Goal: Task Accomplishment & Management: Manage account settings

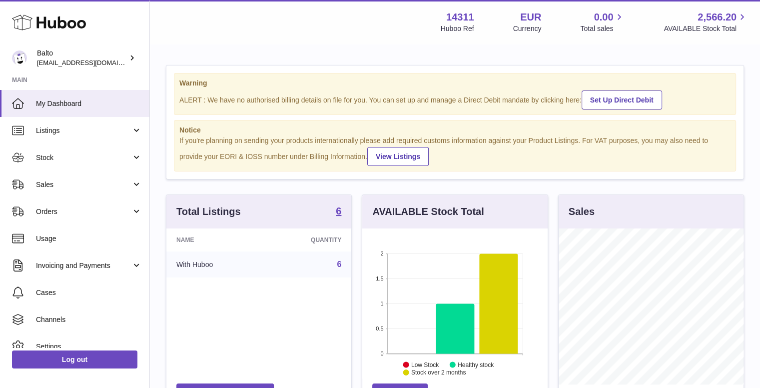
scroll to position [156, 185]
click at [63, 191] on link "Sales" at bounding box center [74, 184] width 149 height 27
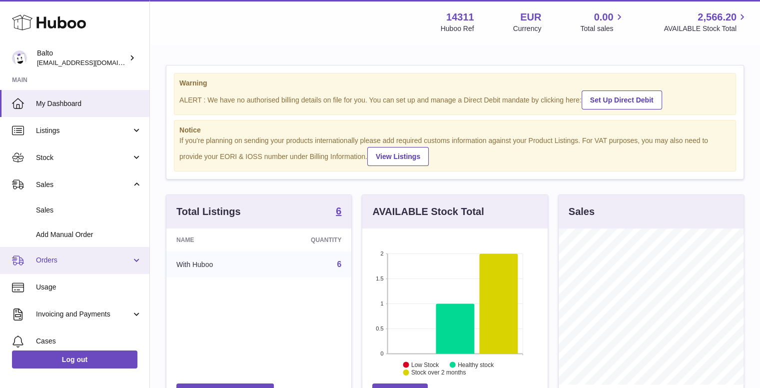
click at [72, 263] on span "Orders" at bounding box center [83, 259] width 95 height 9
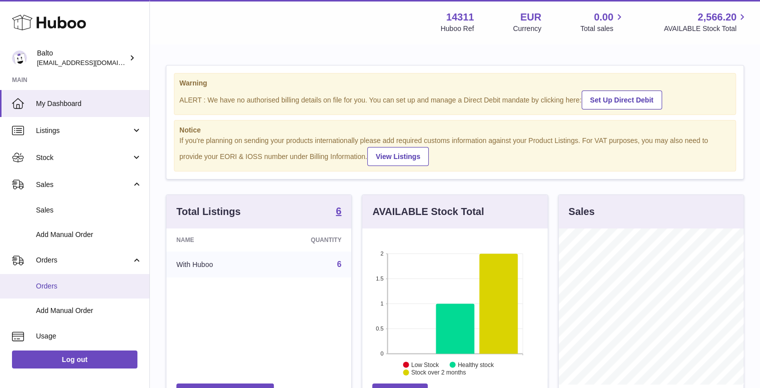
click at [73, 287] on span "Orders" at bounding box center [89, 285] width 106 height 9
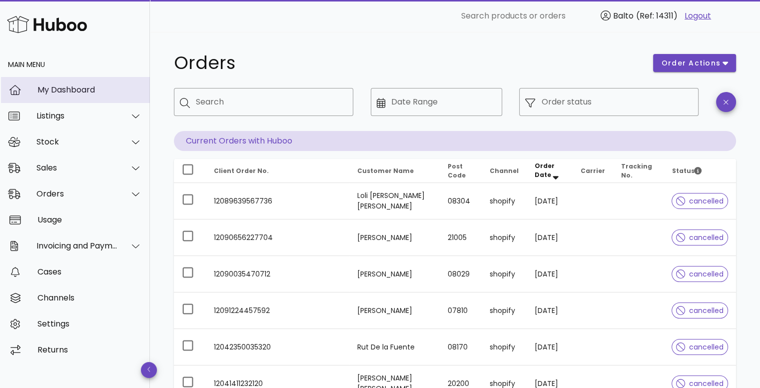
click at [66, 88] on div "My Dashboard" at bounding box center [89, 89] width 104 height 9
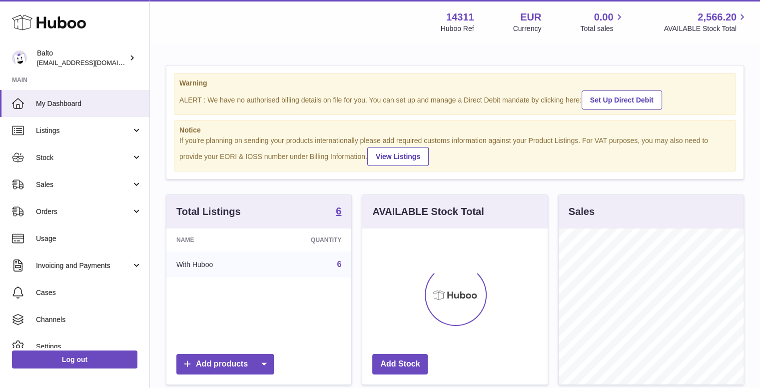
scroll to position [156, 185]
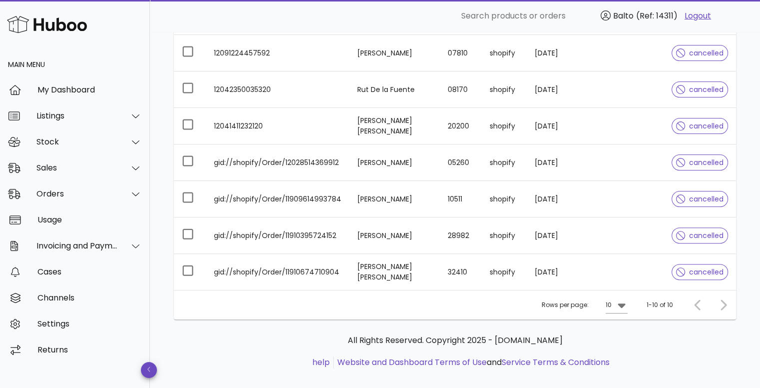
scroll to position [269, 0]
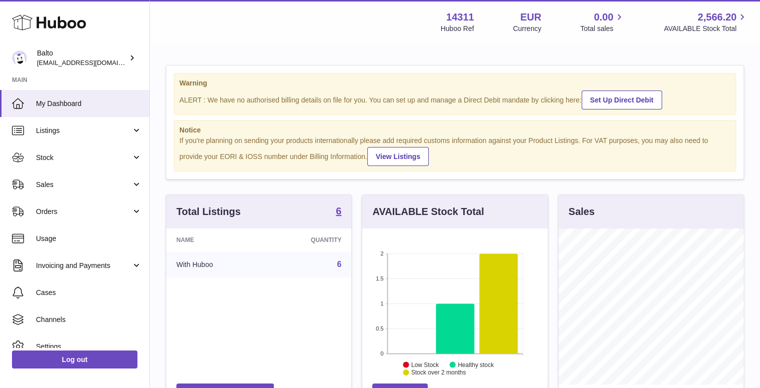
scroll to position [156, 185]
click at [59, 214] on span "Orders" at bounding box center [83, 211] width 95 height 9
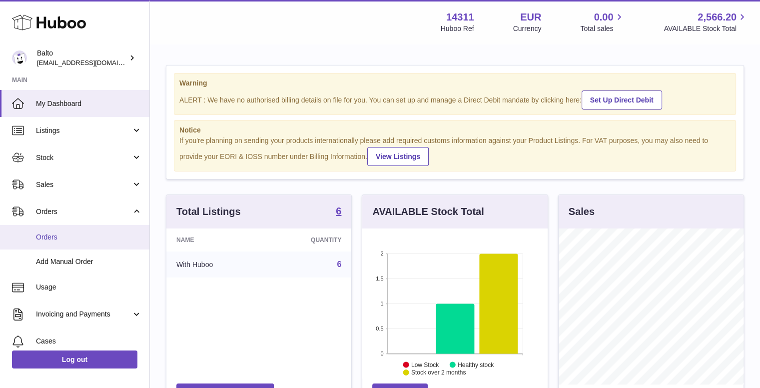
click at [62, 232] on span "Orders" at bounding box center [89, 236] width 106 height 9
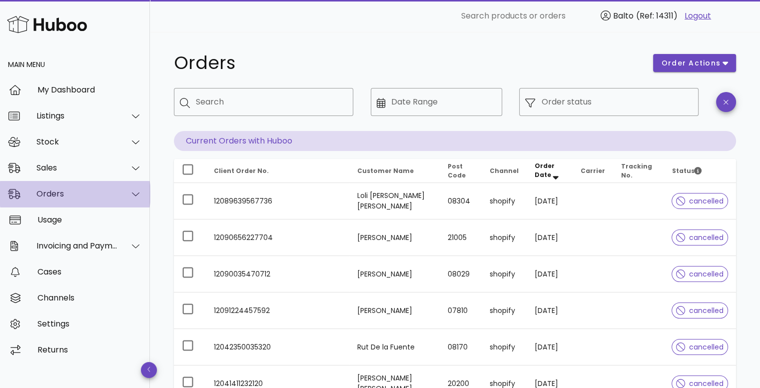
click at [61, 191] on div "Orders" at bounding box center [76, 193] width 81 height 9
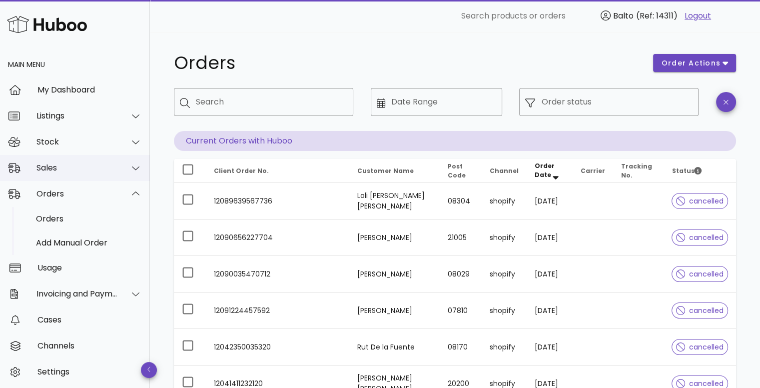
click at [66, 166] on div "Sales" at bounding box center [76, 167] width 81 height 9
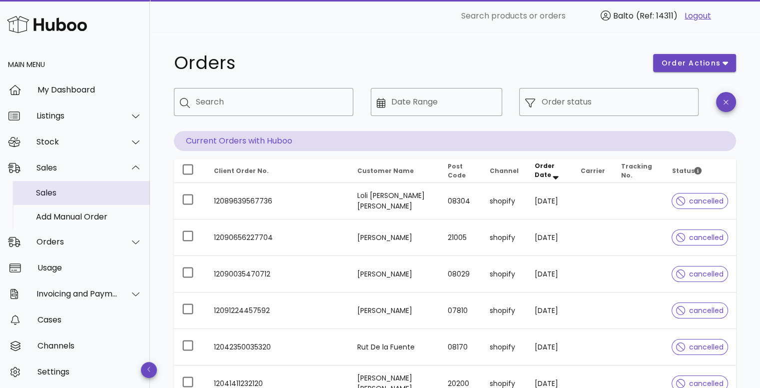
click at [64, 188] on div "Sales" at bounding box center [89, 192] width 106 height 9
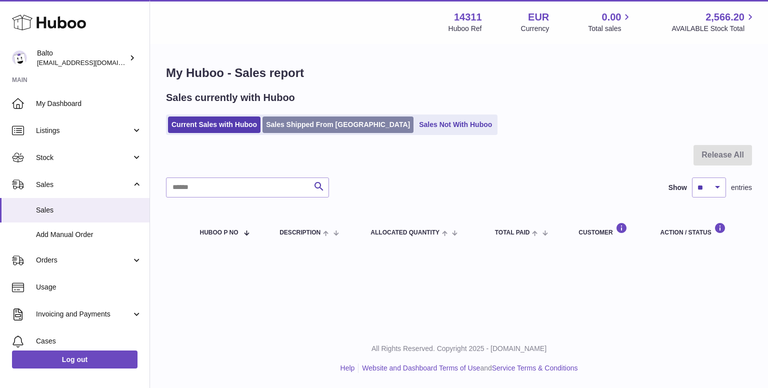
click at [300, 126] on link "Sales Shipped From [GEOGRAPHIC_DATA]" at bounding box center [337, 124] width 151 height 16
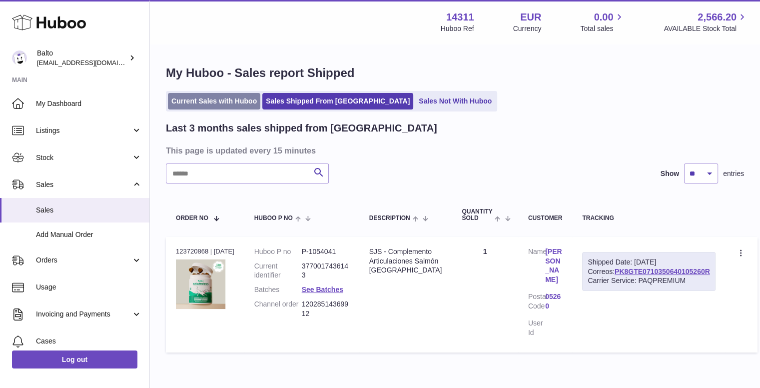
click at [201, 102] on link "Current Sales with Huboo" at bounding box center [214, 101] width 92 height 16
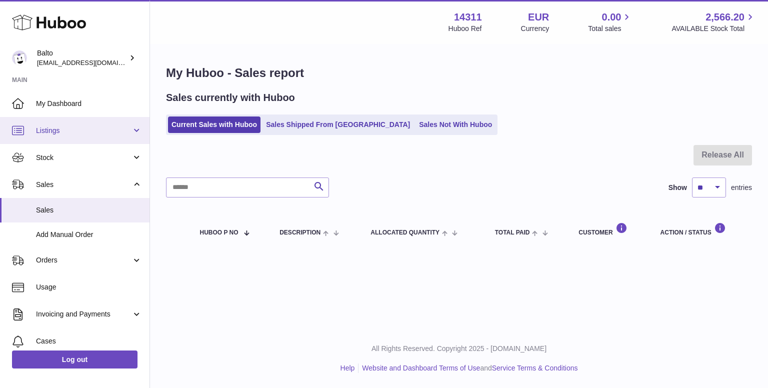
click at [78, 130] on span "Listings" at bounding box center [83, 130] width 95 height 9
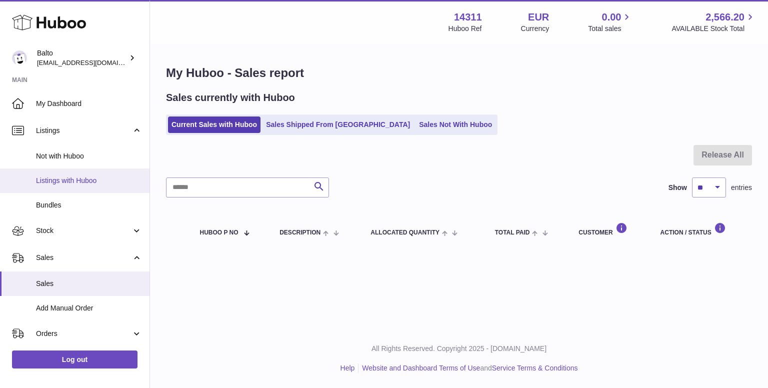
click at [89, 182] on span "Listings with Huboo" at bounding box center [89, 180] width 106 height 9
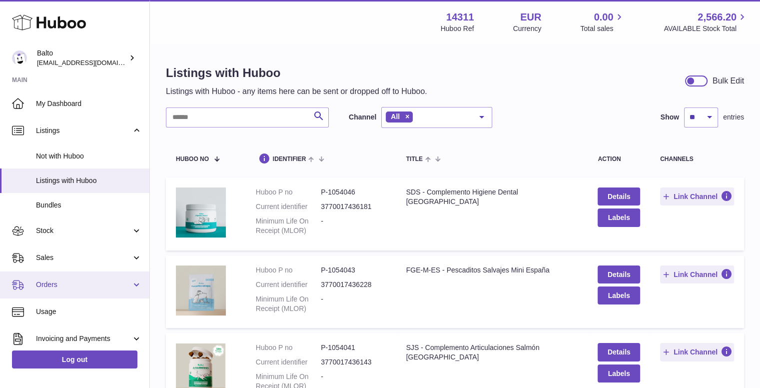
click at [74, 278] on link "Orders" at bounding box center [74, 284] width 149 height 27
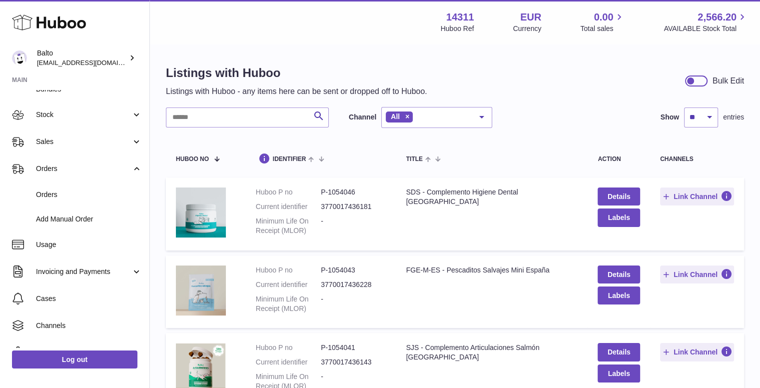
scroll to position [11, 0]
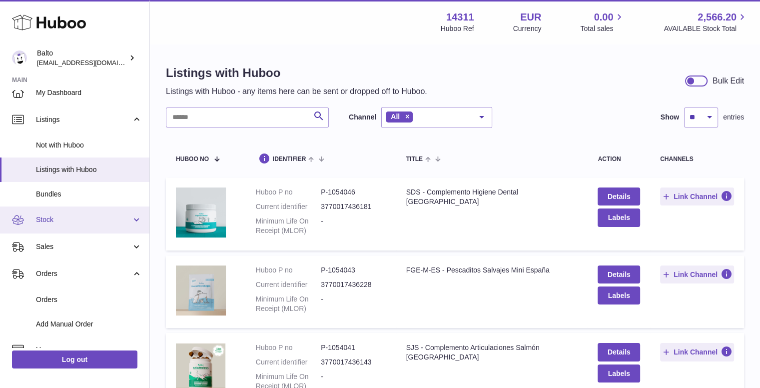
click at [68, 224] on link "Stock" at bounding box center [74, 219] width 149 height 27
click at [77, 220] on span "Stock" at bounding box center [83, 219] width 95 height 9
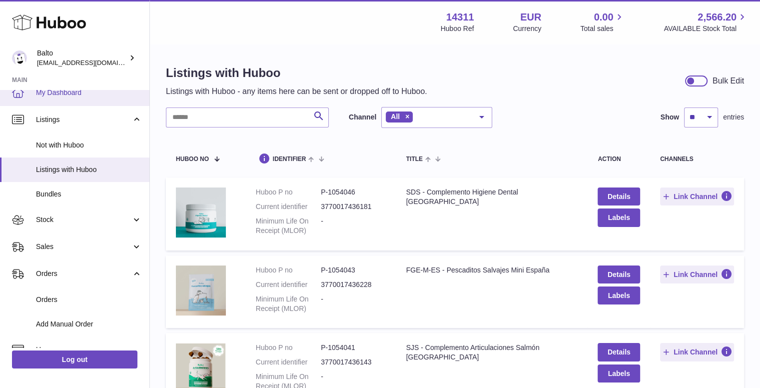
click at [90, 92] on span "My Dashboard" at bounding box center [89, 92] width 106 height 9
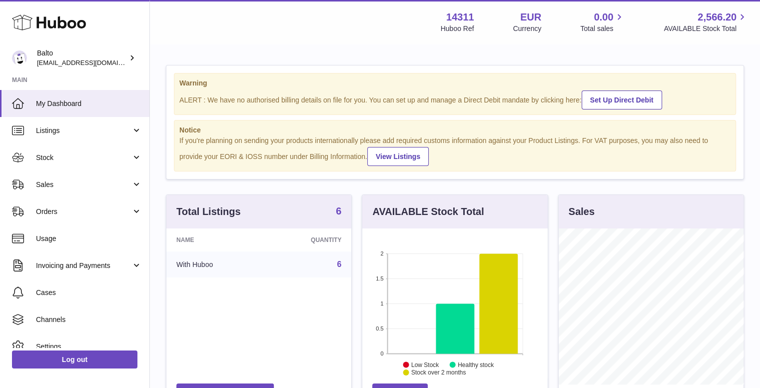
click at [338, 206] on strong "6" at bounding box center [338, 211] width 5 height 10
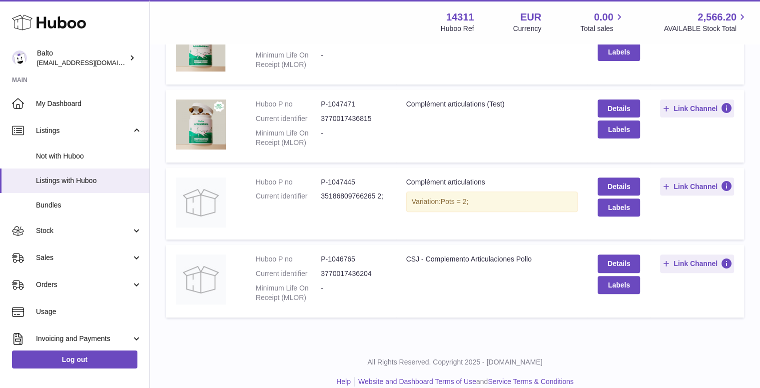
scroll to position [333, 0]
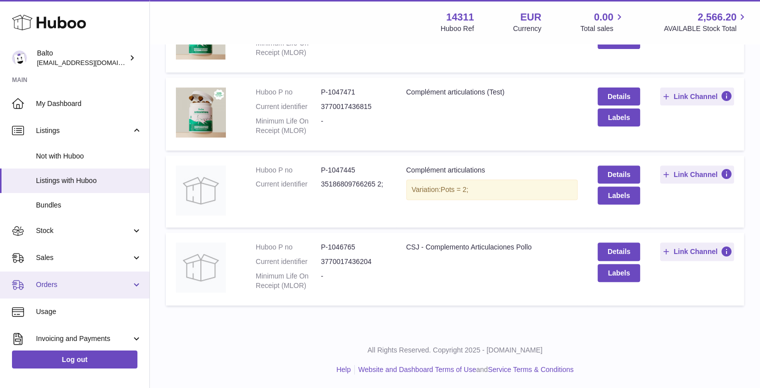
click at [81, 282] on span "Orders" at bounding box center [83, 284] width 95 height 9
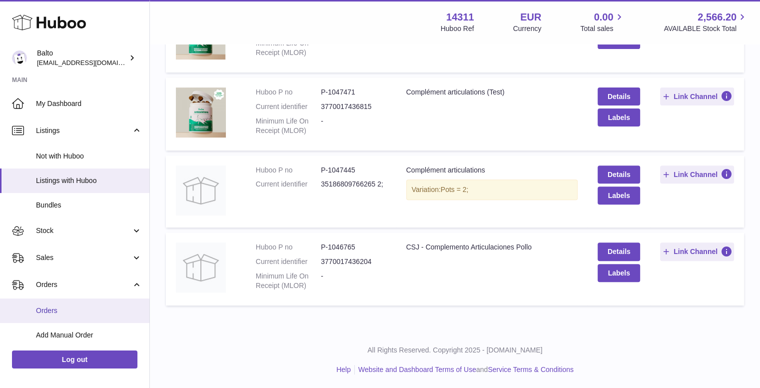
click at [78, 307] on span "Orders" at bounding box center [89, 310] width 106 height 9
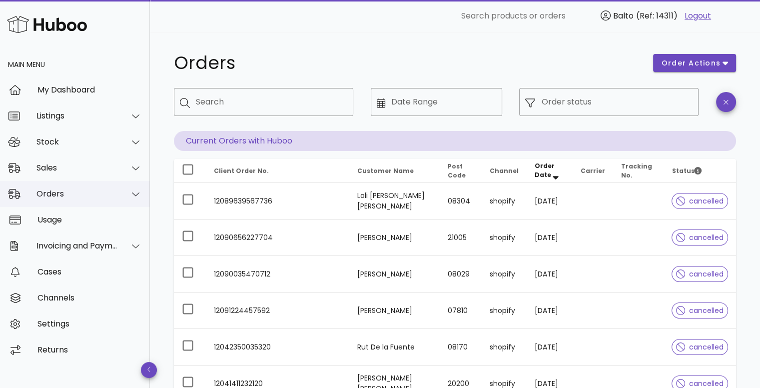
click at [114, 200] on div "Orders" at bounding box center [75, 194] width 150 height 26
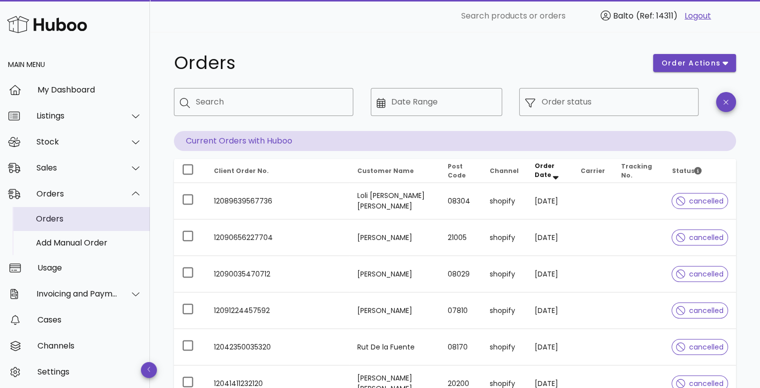
click at [100, 216] on div "Orders" at bounding box center [89, 218] width 106 height 9
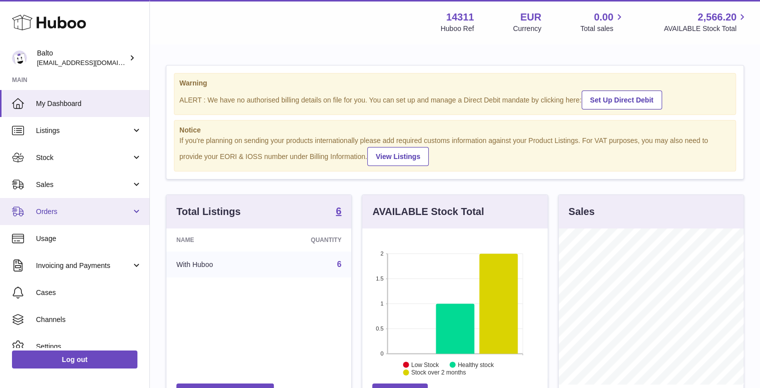
click at [66, 207] on span "Orders" at bounding box center [83, 211] width 95 height 9
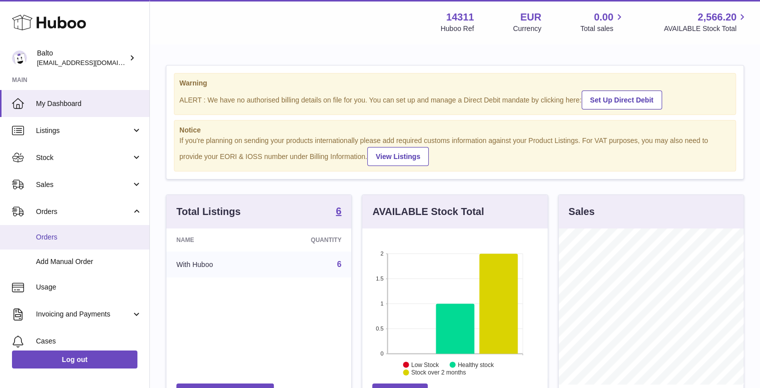
click at [72, 238] on span "Orders" at bounding box center [89, 236] width 106 height 9
